Goal: Transaction & Acquisition: Purchase product/service

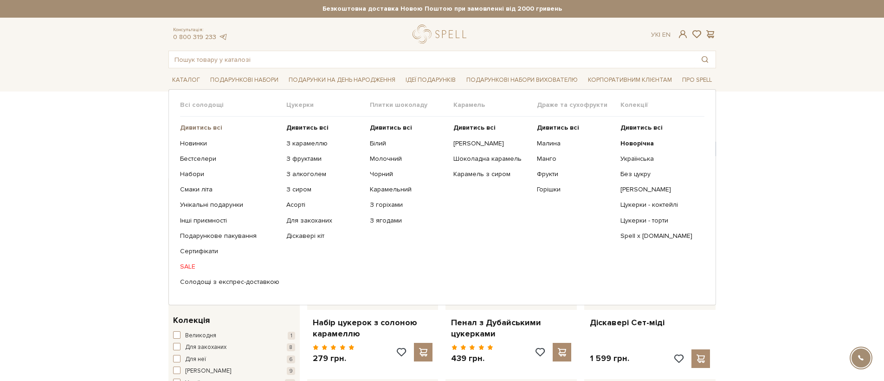
click at [196, 129] on b "Дивитись всі" at bounding box center [201, 127] width 42 height 8
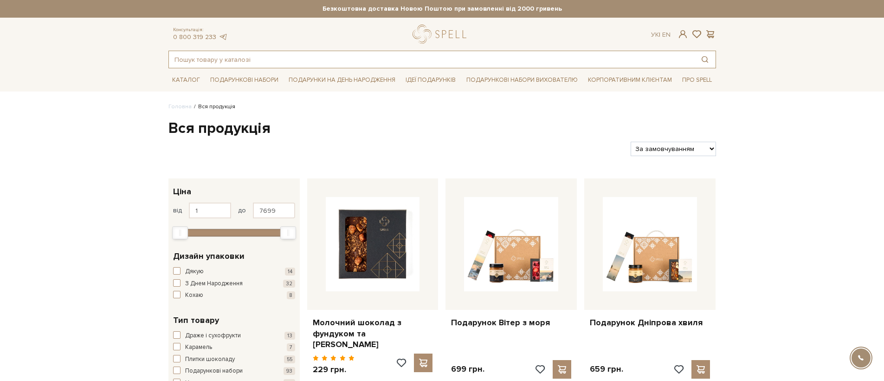
click at [260, 65] on input "text" at bounding box center [431, 59] width 525 height 17
type input "g"
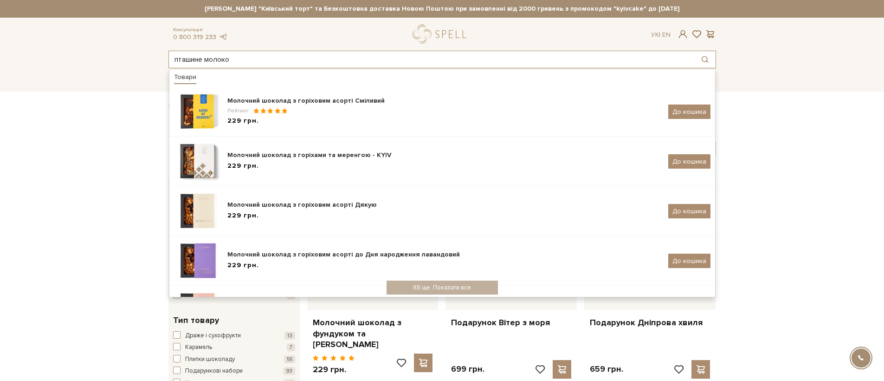
type input "пташине молоко"
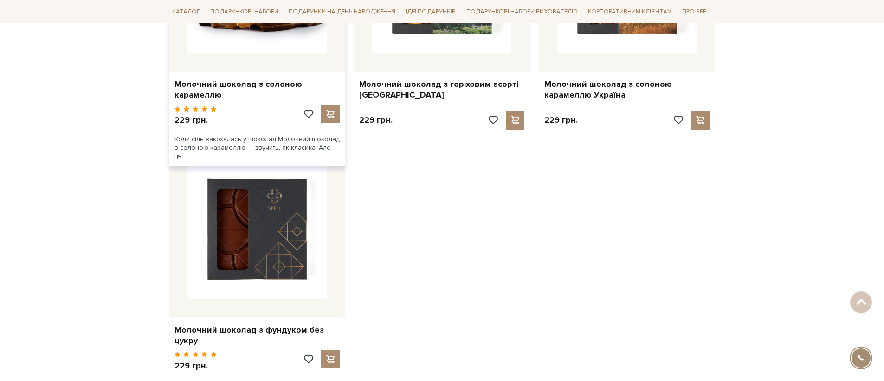
scroll to position [1493, 0]
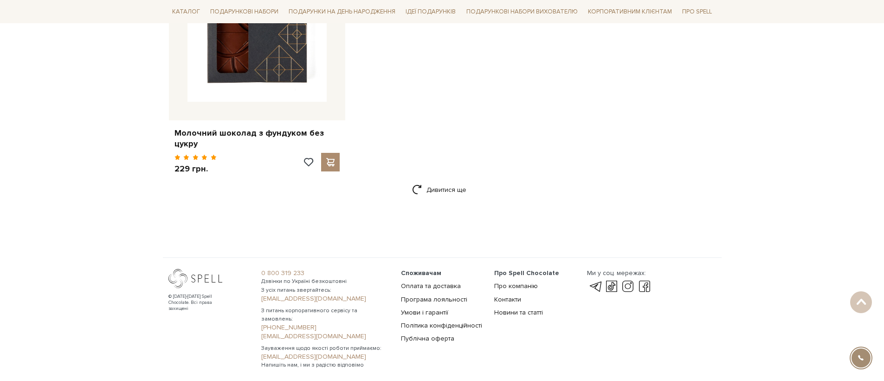
click at [425, 202] on div "Дивитися ще" at bounding box center [442, 194] width 548 height 27
click at [430, 194] on link "Дивитися ще" at bounding box center [442, 189] width 60 height 16
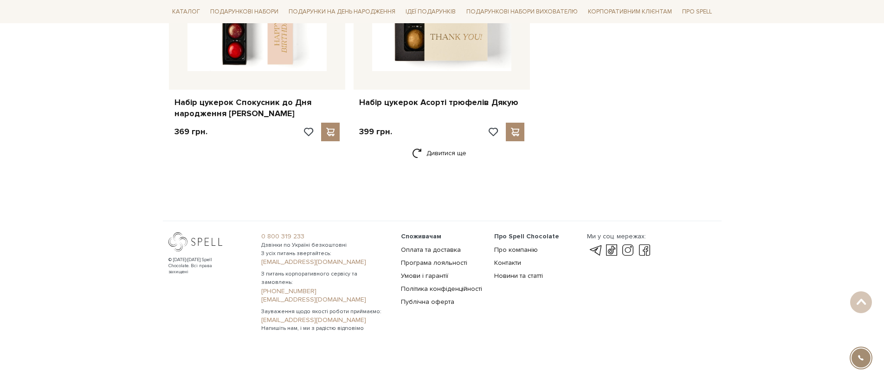
scroll to position [2725, 0]
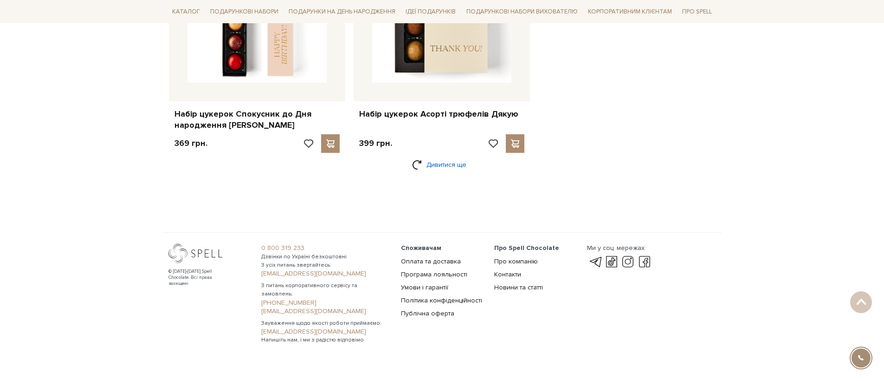
click at [433, 168] on link "Дивитися ще" at bounding box center [442, 164] width 60 height 16
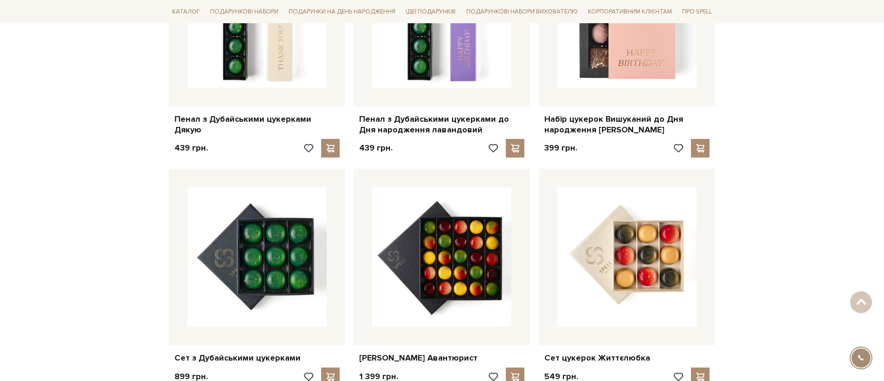
scroll to position [3921, 0]
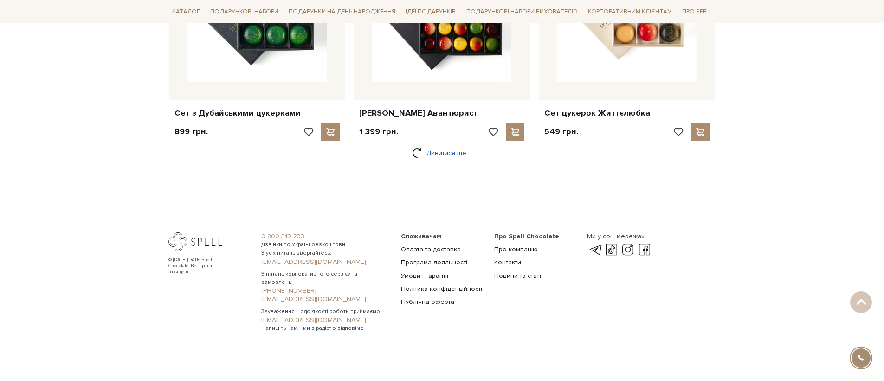
click at [434, 152] on link "Дивитися ще" at bounding box center [442, 153] width 60 height 16
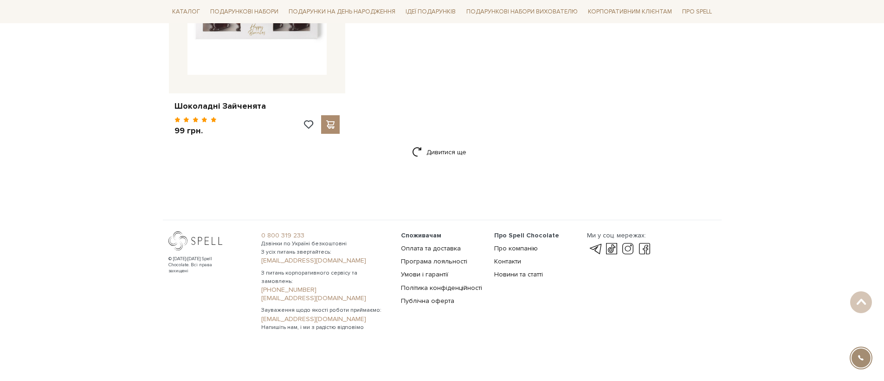
scroll to position [5183, 0]
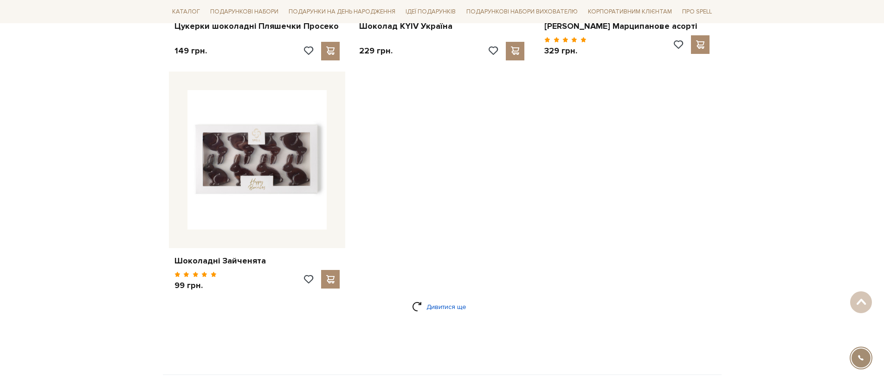
click at [437, 304] on link "Дивитися ще" at bounding box center [442, 306] width 60 height 16
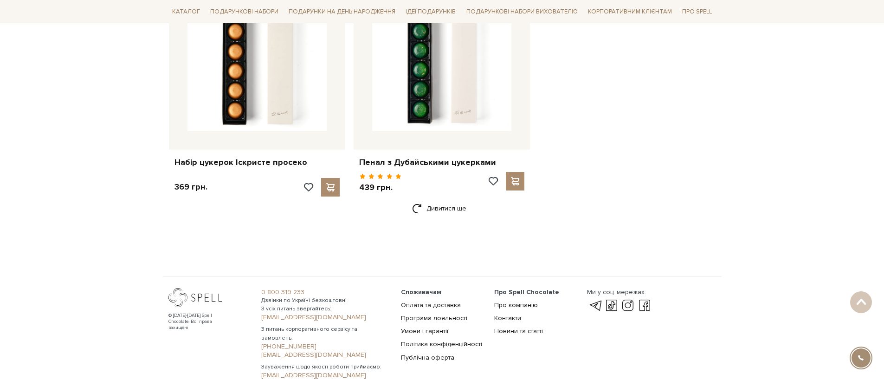
scroll to position [6454, 0]
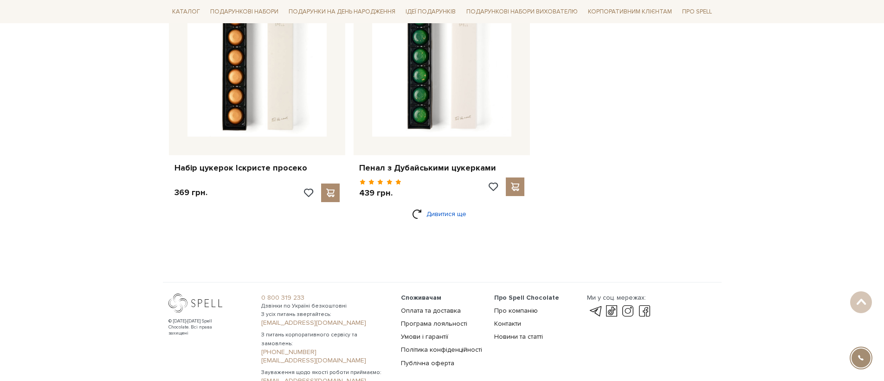
click at [447, 216] on link "Дивитися ще" at bounding box center [442, 214] width 60 height 16
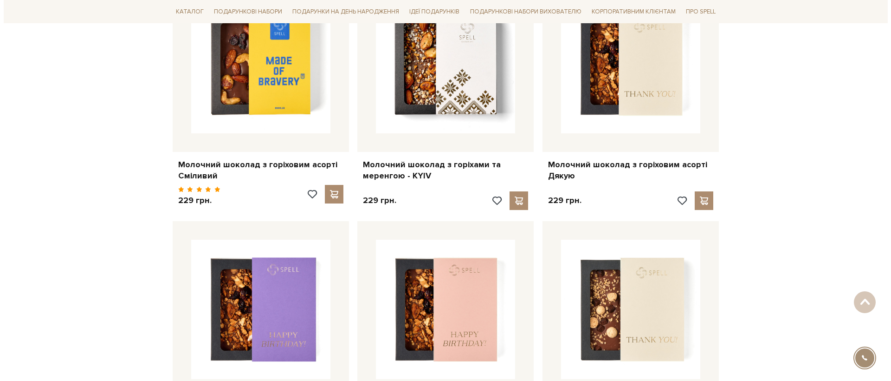
scroll to position [0, 0]
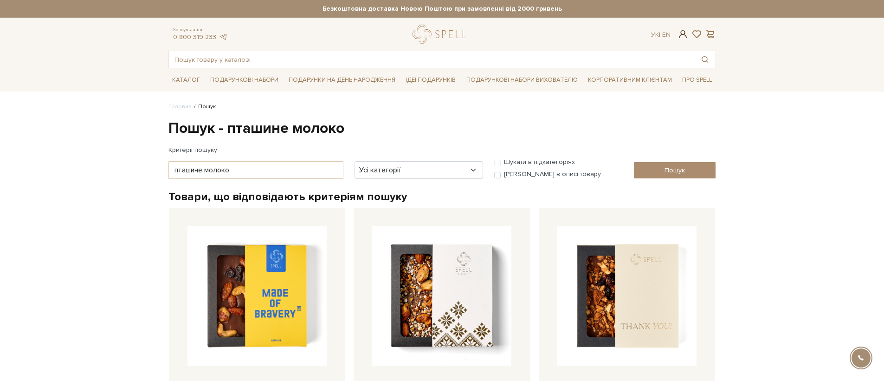
click at [685, 35] on span at bounding box center [682, 34] width 11 height 10
